Goal: Communication & Community: Ask a question

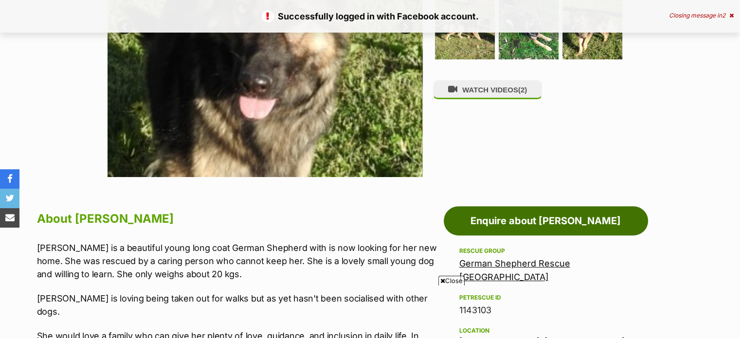
click at [517, 223] on link "Enquire about Annie" at bounding box center [546, 220] width 204 height 29
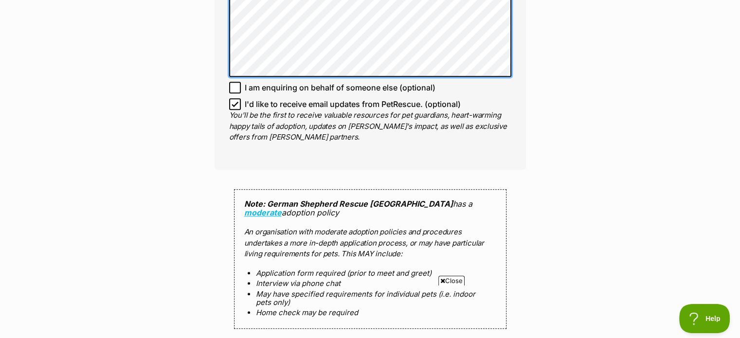
scroll to position [924, 0]
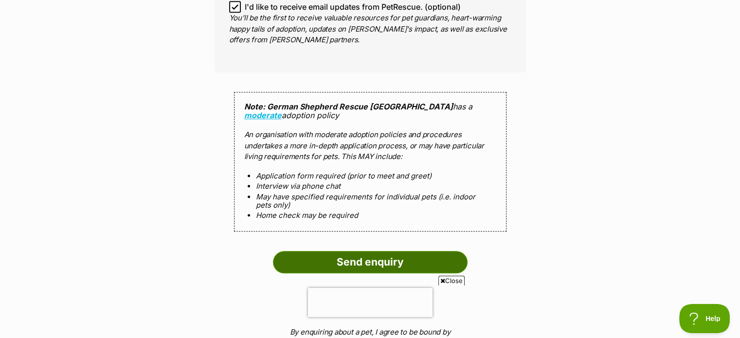
click at [359, 251] on input "Send enquiry" at bounding box center [370, 262] width 195 height 22
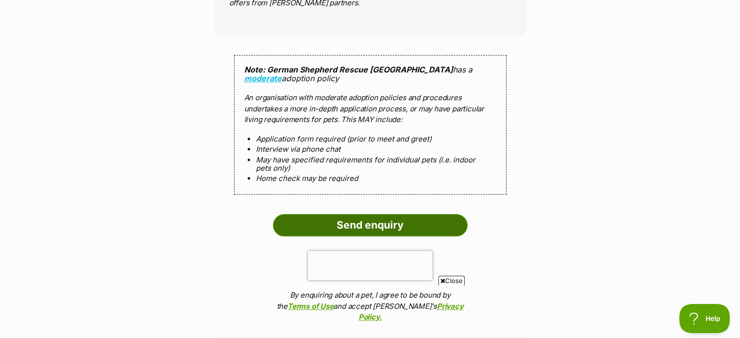
scroll to position [1022, 0]
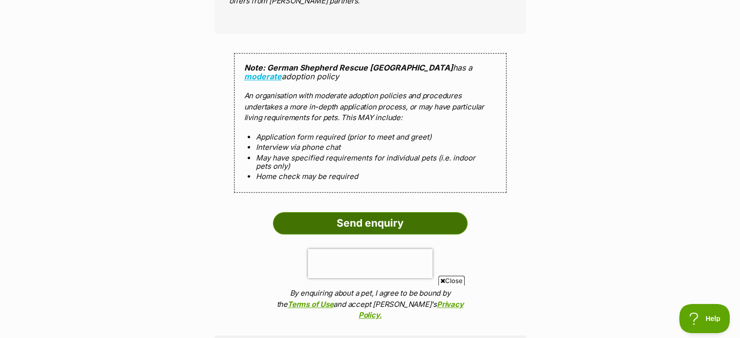
click at [359, 212] on input "Send enquiry" at bounding box center [370, 223] width 195 height 22
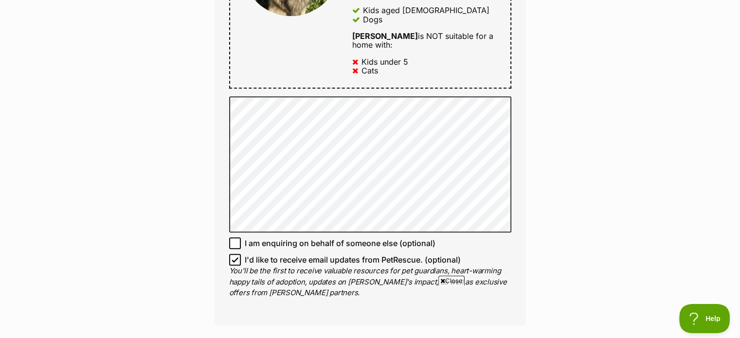
scroll to position [438, 0]
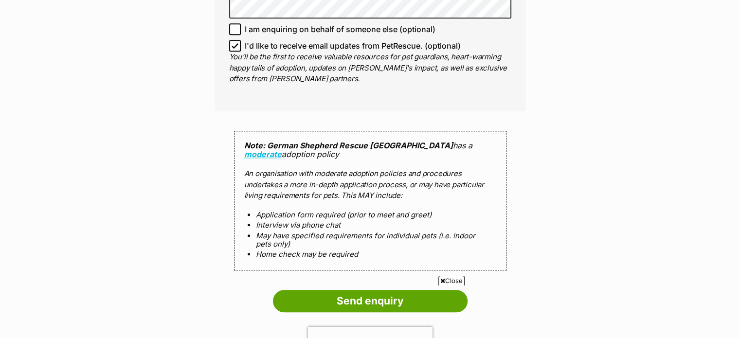
scroll to position [1030, 0]
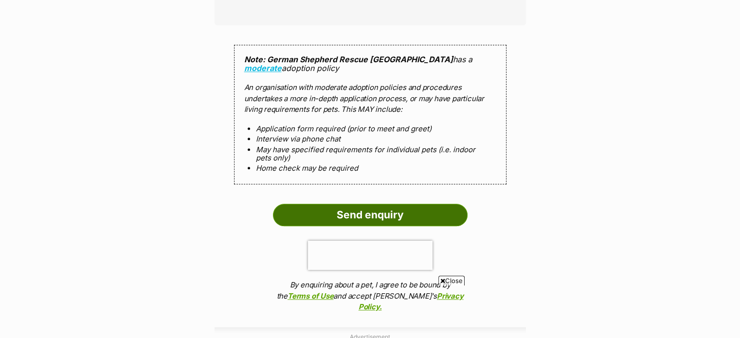
click at [358, 204] on input "Send enquiry" at bounding box center [370, 215] width 195 height 22
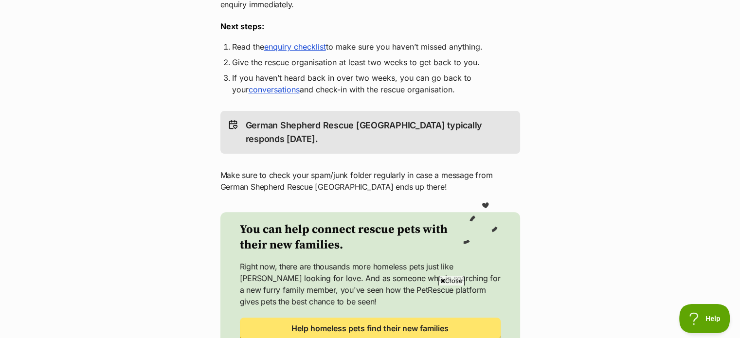
scroll to position [49, 0]
